Goal: Task Accomplishment & Management: Manage account settings

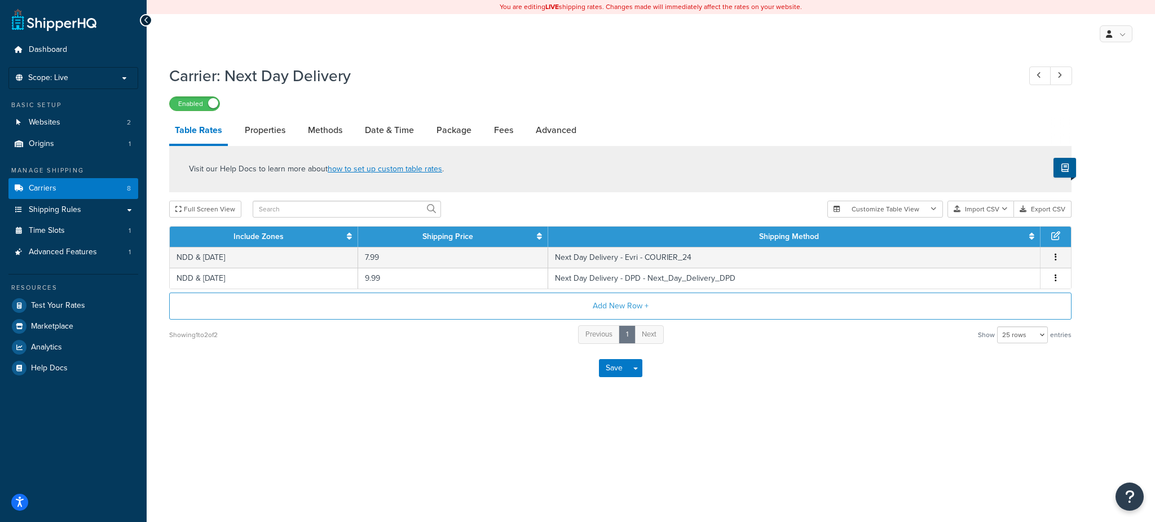
select select "25"
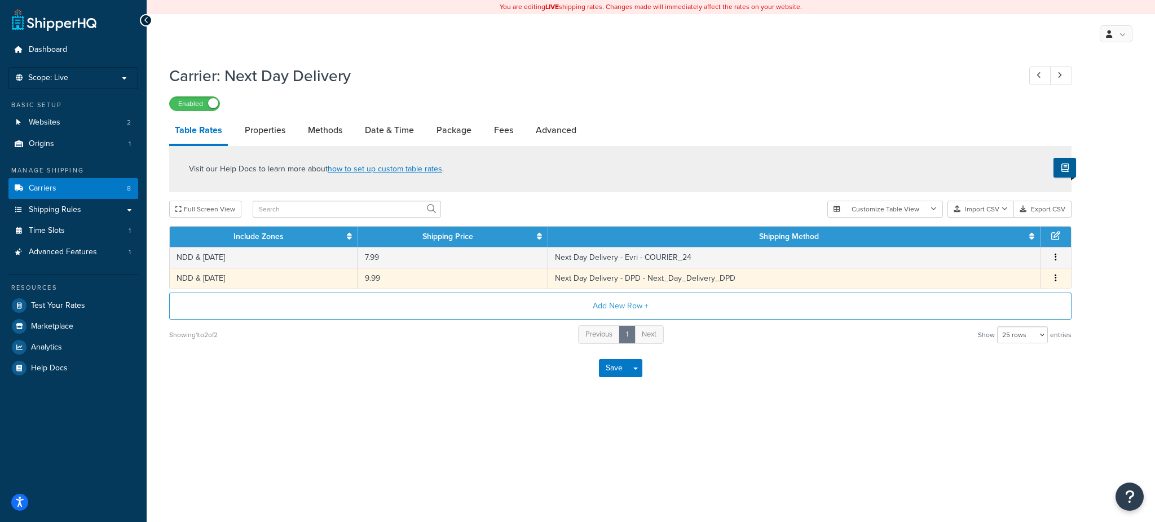
click at [735, 280] on td "Next Day Delivery - DPD - Next_Day_Delivery_DPD" at bounding box center [794, 278] width 493 height 21
click at [1059, 277] on button "button" at bounding box center [1056, 278] width 9 height 12
click at [1002, 301] on div "Visit our Help Docs to learn more about how to set up custom table rates . Full…" at bounding box center [621, 245] width 920 height 199
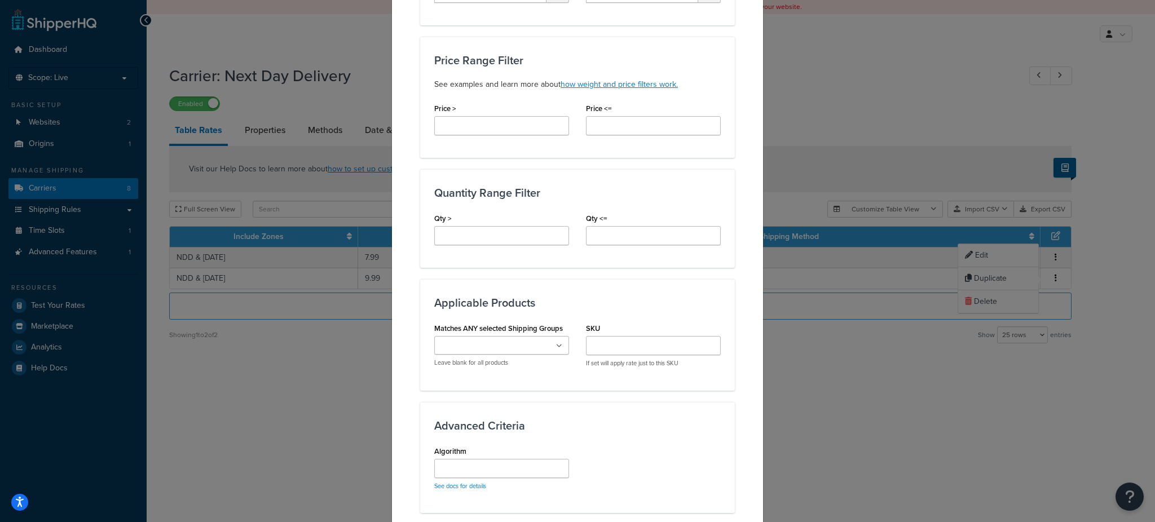
scroll to position [562, 0]
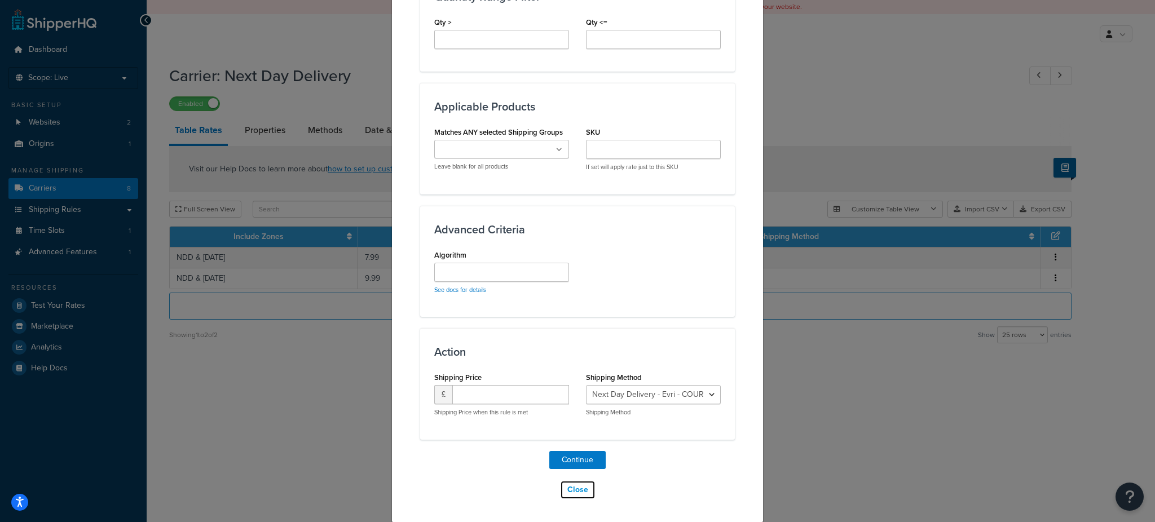
click at [574, 490] on button "Close" at bounding box center [578, 490] width 36 height 19
click at [565, 491] on button "Close" at bounding box center [578, 490] width 36 height 19
drag, startPoint x: 865, startPoint y: 398, endPoint x: 873, endPoint y: 392, distance: 10.0
click at [867, 398] on div "Create Table Rate Define your own rates according to any combination of destina…" at bounding box center [577, 261] width 1155 height 522
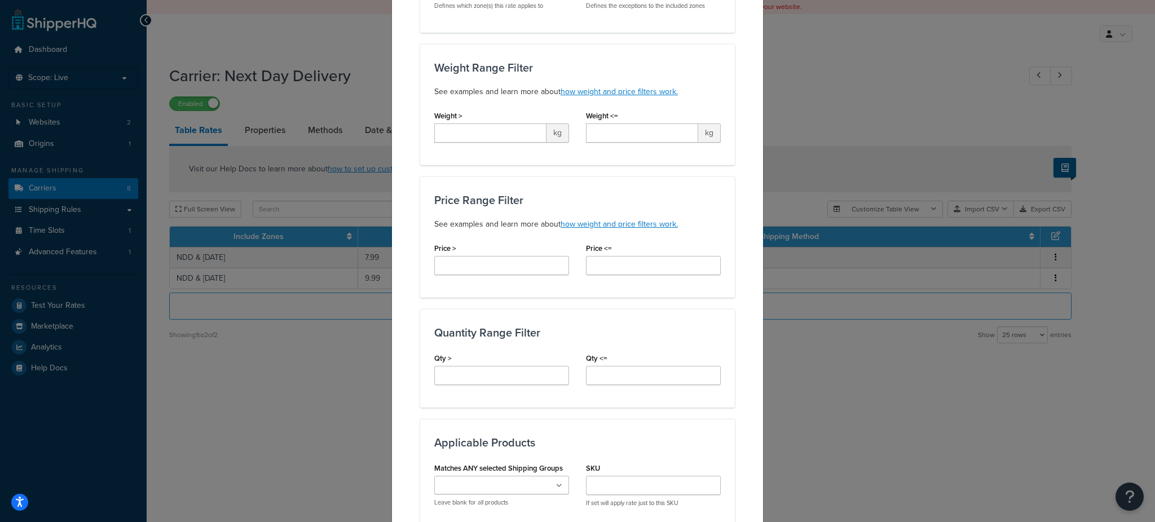
scroll to position [0, 0]
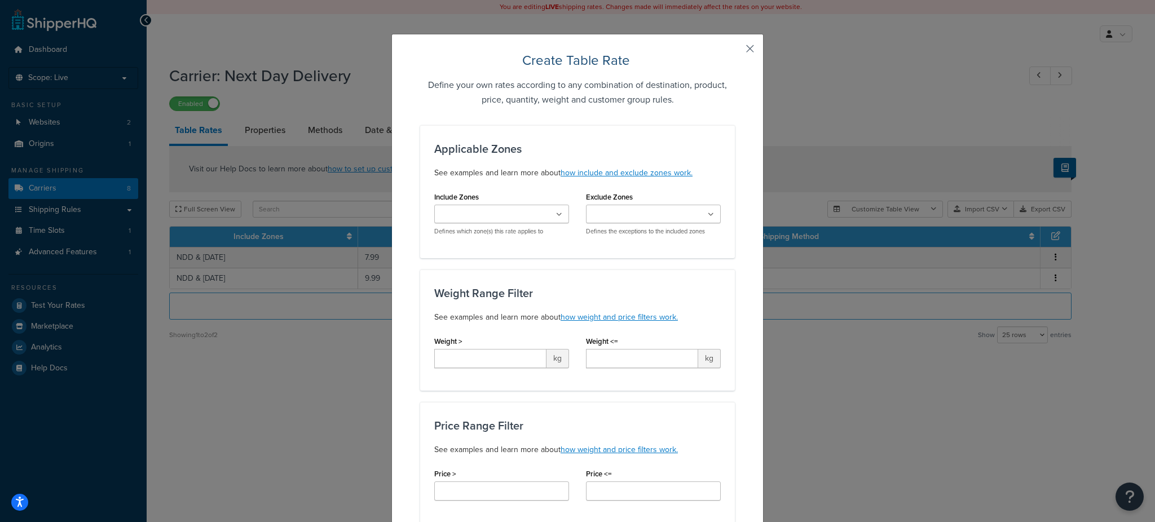
click at [735, 51] on button "button" at bounding box center [733, 52] width 3 height 3
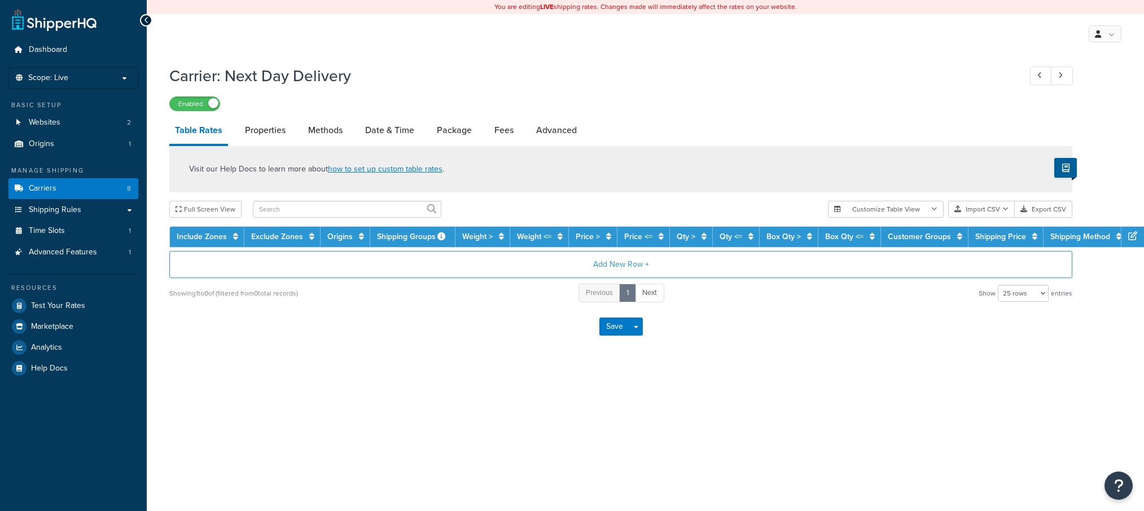
select select "25"
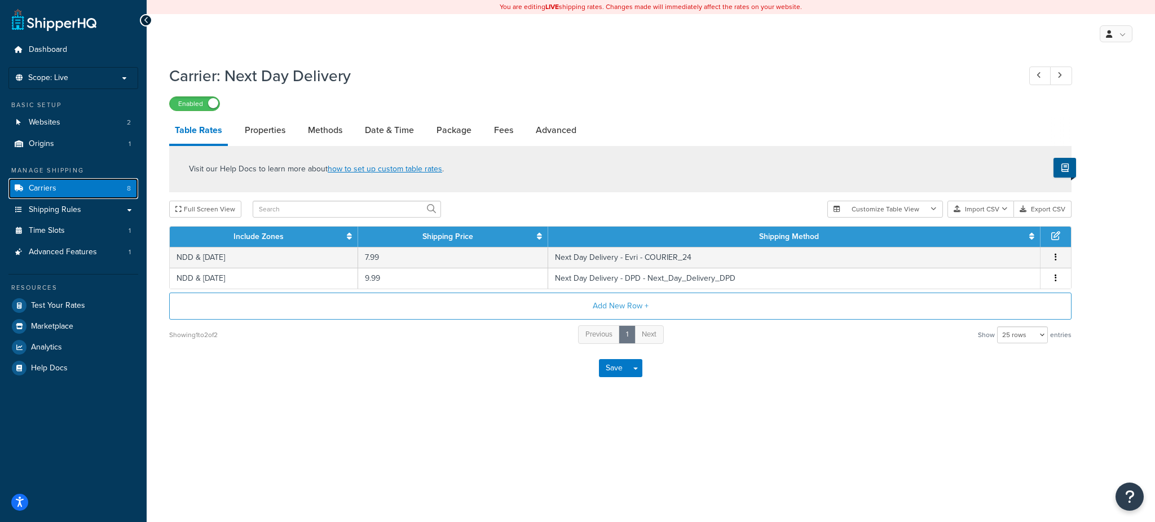
click at [51, 188] on span "Carriers" at bounding box center [43, 189] width 28 height 10
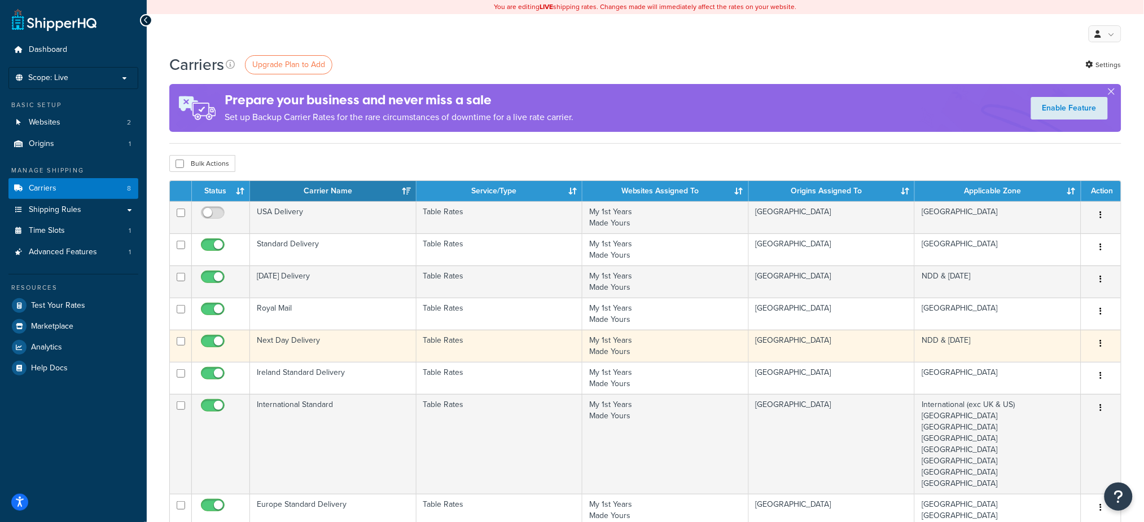
click at [301, 341] on td "Next Day Delivery" at bounding box center [333, 346] width 166 height 32
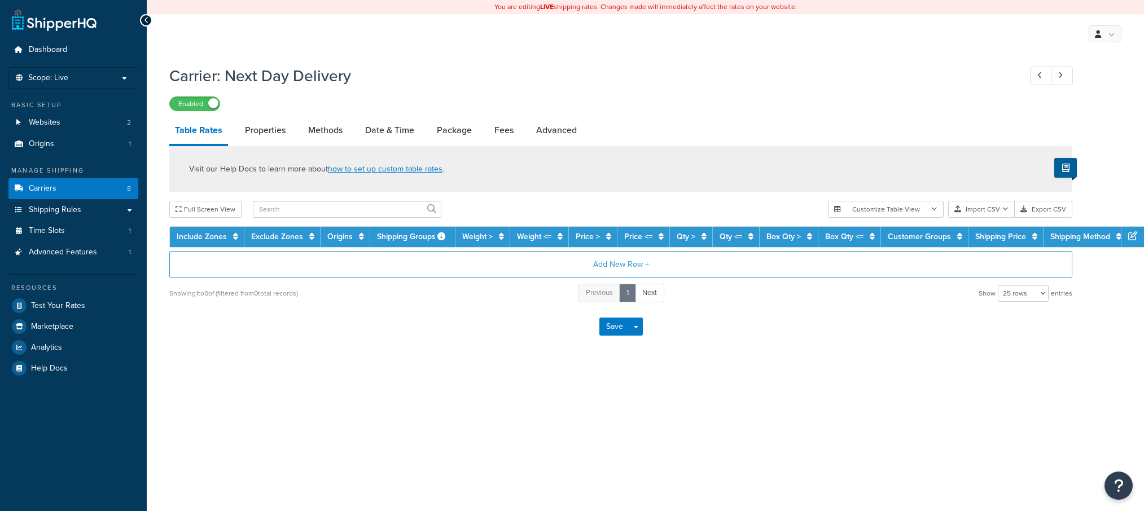
select select "25"
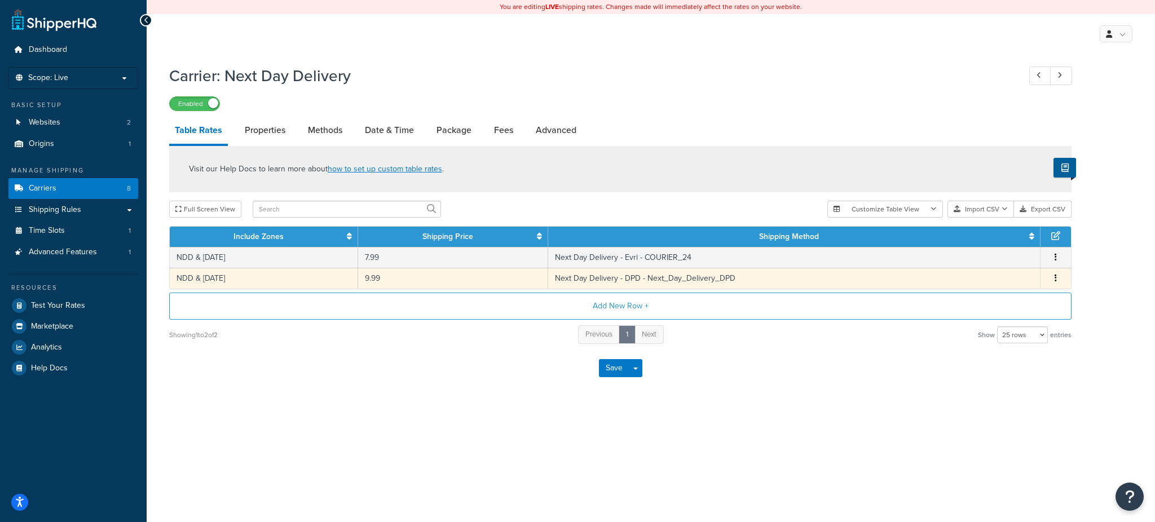
click at [1054, 278] on button "button" at bounding box center [1056, 278] width 9 height 12
click at [1023, 299] on div "Delete" at bounding box center [998, 302] width 80 height 23
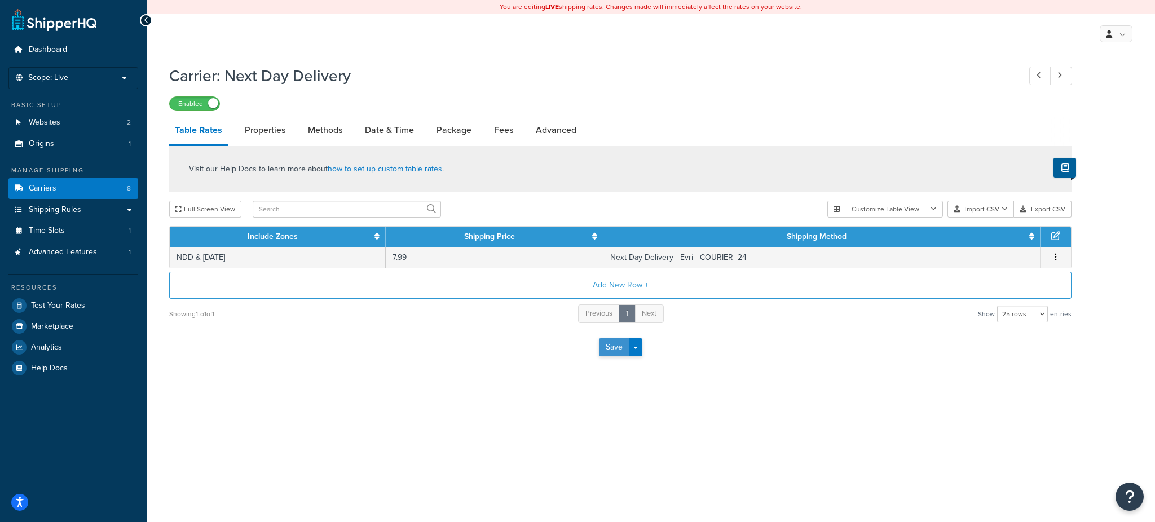
click at [615, 351] on button "Save" at bounding box center [614, 347] width 30 height 18
